Goal: Task Accomplishment & Management: Manage account settings

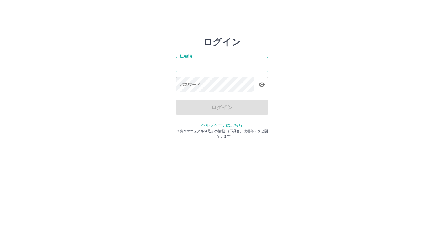
click at [179, 65] on input "社員番号" at bounding box center [222, 64] width 93 height 15
type input "*******"
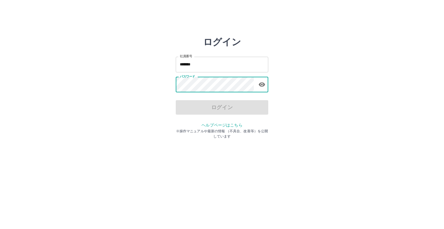
click at [263, 86] on icon "button" at bounding box center [262, 84] width 6 height 4
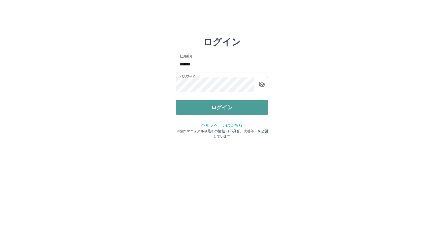
click at [228, 106] on button "ログイン" at bounding box center [222, 107] width 93 height 14
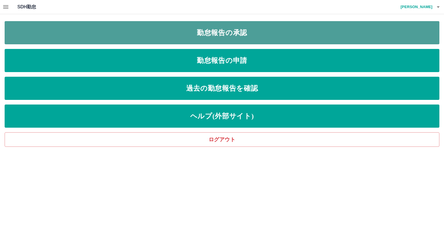
click at [259, 34] on link "勤怠報告の承認" at bounding box center [222, 32] width 435 height 23
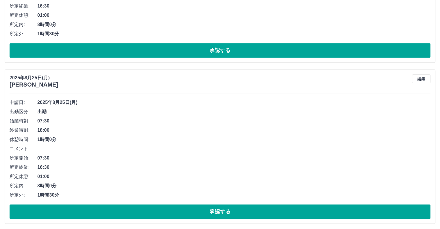
scroll to position [376, 0]
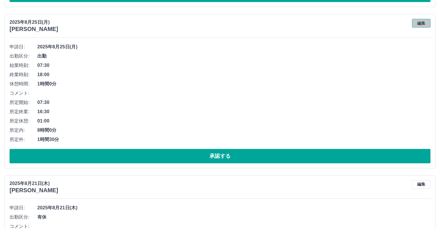
click at [422, 24] on button "編集" at bounding box center [421, 23] width 19 height 9
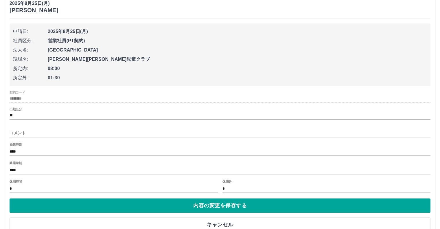
scroll to position [405, 0]
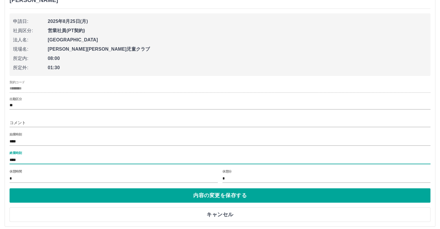
click at [24, 161] on input "****" at bounding box center [220, 160] width 421 height 8
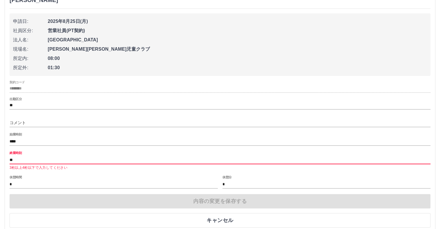
type input "*"
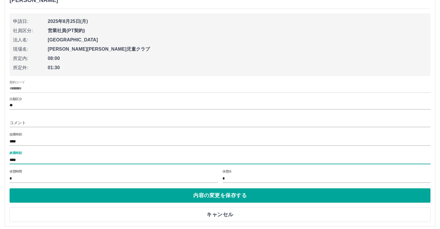
type input "****"
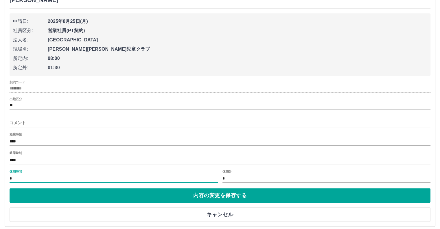
click at [15, 178] on input "*" at bounding box center [114, 178] width 208 height 8
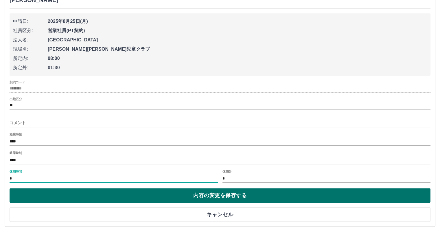
type input "*"
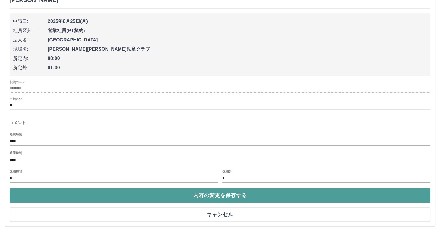
click at [225, 195] on button "内容の変更を保存する" at bounding box center [220, 195] width 421 height 14
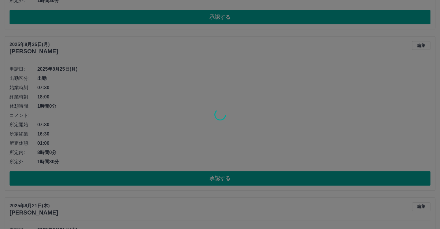
scroll to position [347, 0]
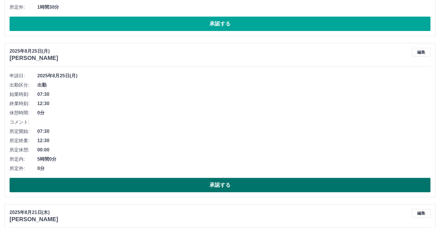
click at [228, 182] on button "承認する" at bounding box center [220, 185] width 421 height 14
